Goal: Task Accomplishment & Management: Manage account settings

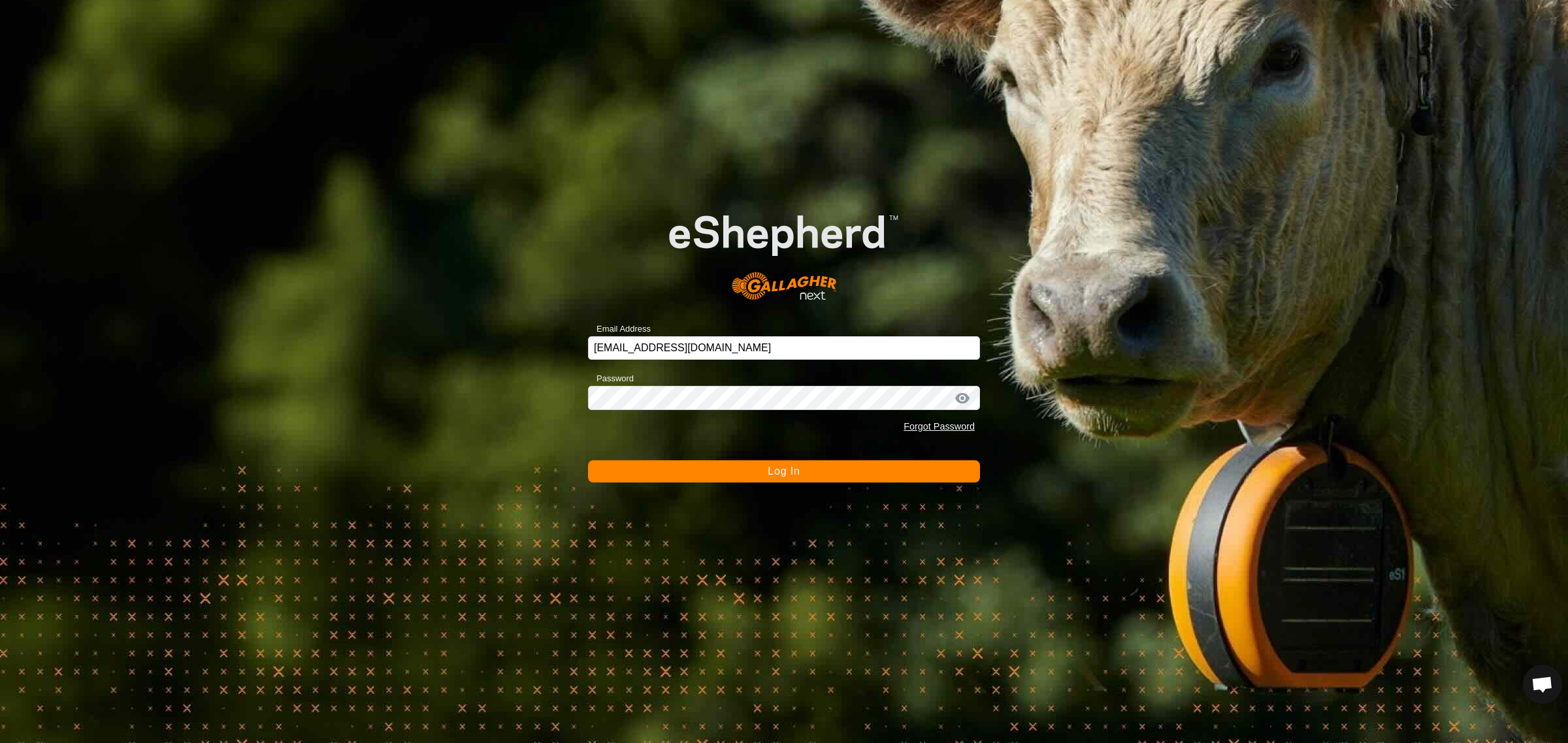
click at [774, 474] on span "Log In" at bounding box center [784, 471] width 32 height 11
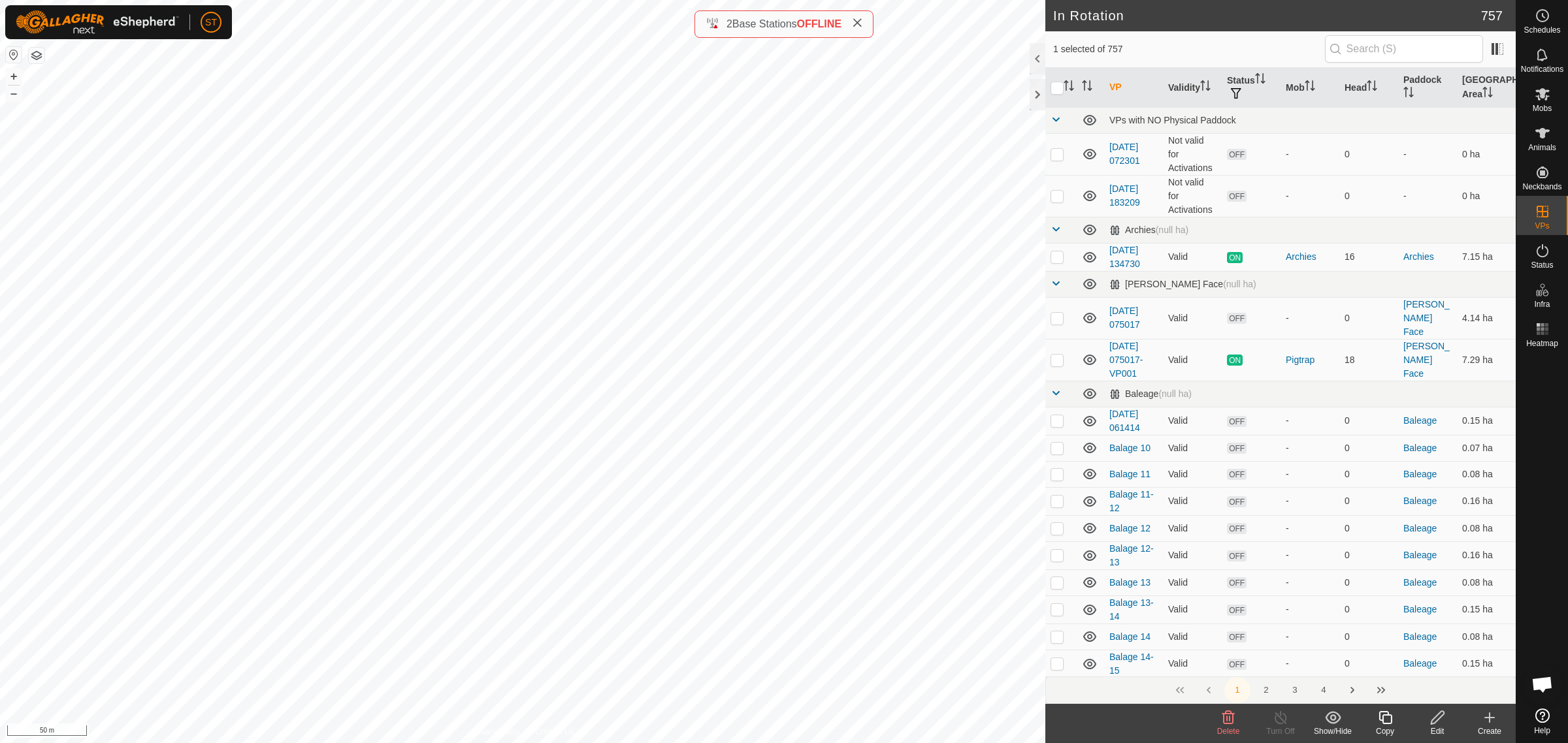
click at [1224, 722] on icon at bounding box center [1229, 718] width 13 height 13
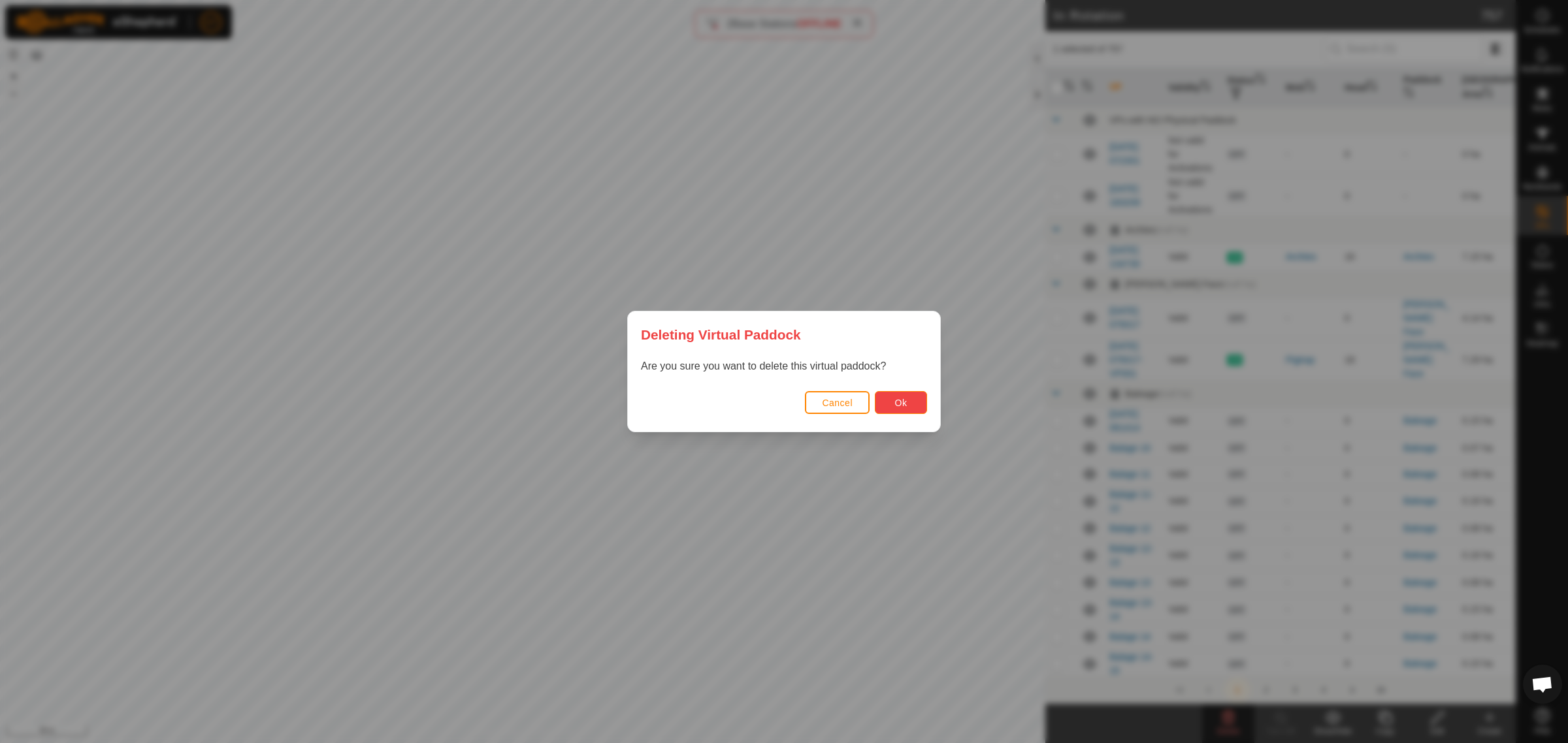
click at [886, 406] on button "Ok" at bounding box center [901, 402] width 52 height 23
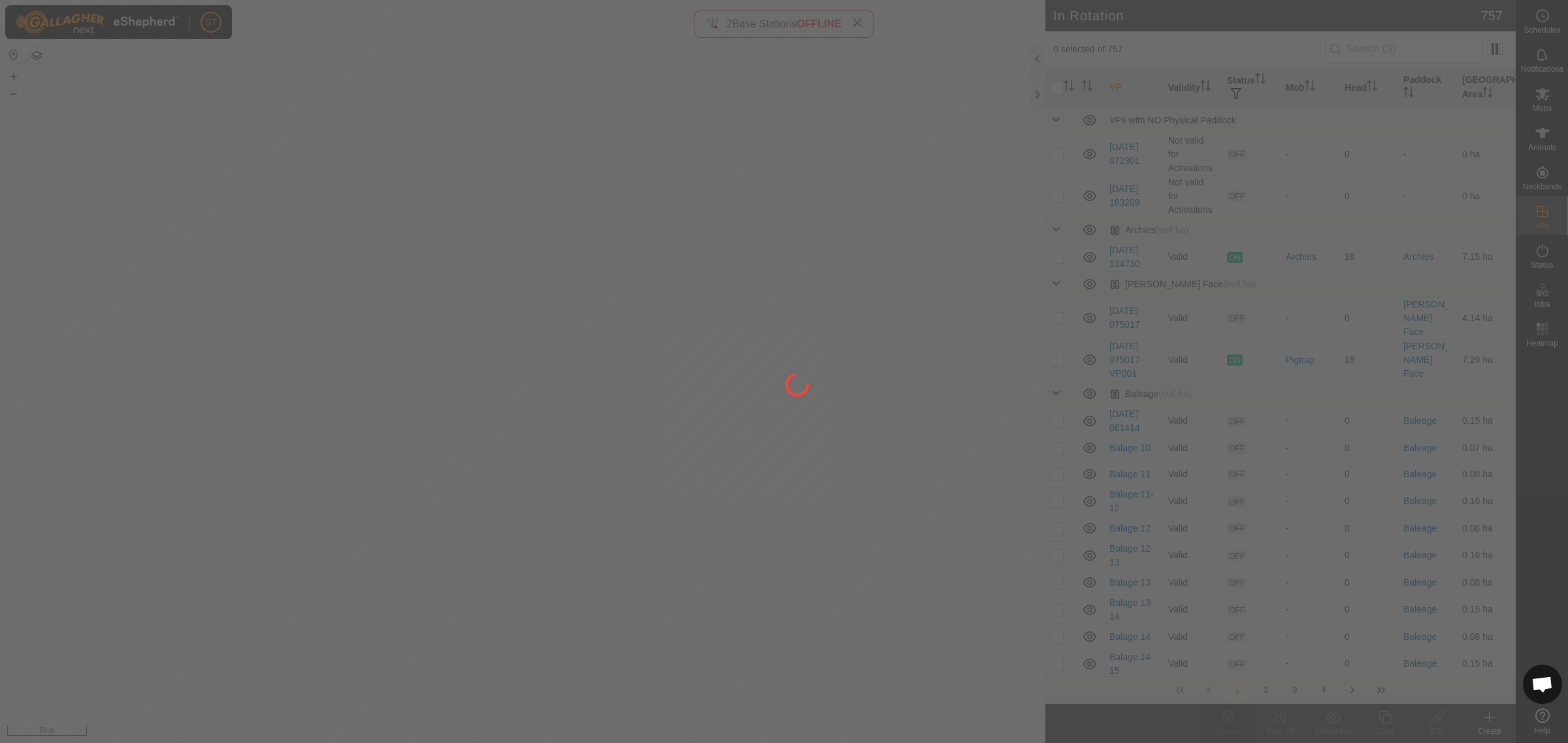
drag, startPoint x: 192, startPoint y: 470, endPoint x: 237, endPoint y: 382, distance: 98.8
click at [237, 383] on div at bounding box center [784, 372] width 1568 height 743
drag, startPoint x: 254, startPoint y: 626, endPoint x: 262, endPoint y: 487, distance: 139.2
click at [262, 510] on div at bounding box center [784, 372] width 1568 height 743
